Goal: Check status

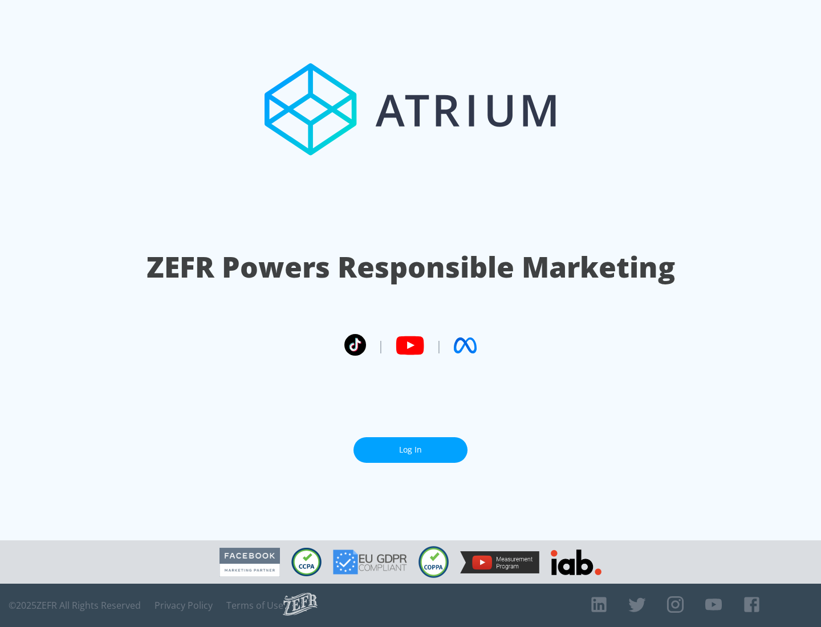
click at [411, 450] on link "Log In" at bounding box center [411, 450] width 114 height 26
